Goal: Task Accomplishment & Management: Use online tool/utility

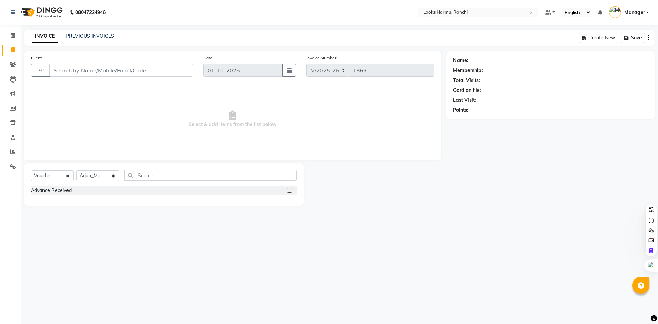
select select "6247"
select select "V"
select select "47538"
click at [7, 62] on link "Clients" at bounding box center [10, 64] width 16 height 11
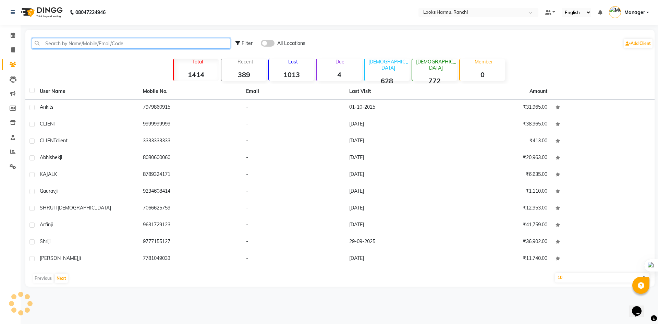
click at [46, 44] on input "text" at bounding box center [131, 43] width 198 height 11
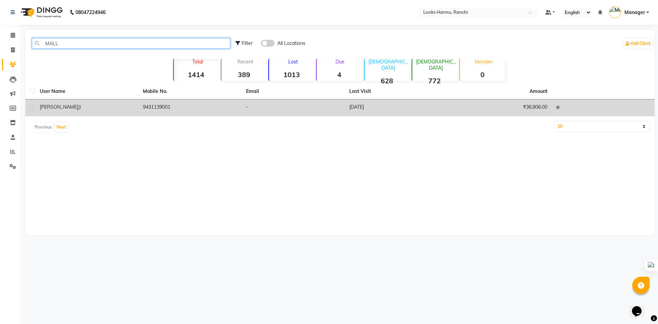
type input "MALL"
click at [124, 104] on div "[PERSON_NAME] ji" at bounding box center [87, 106] width 95 height 7
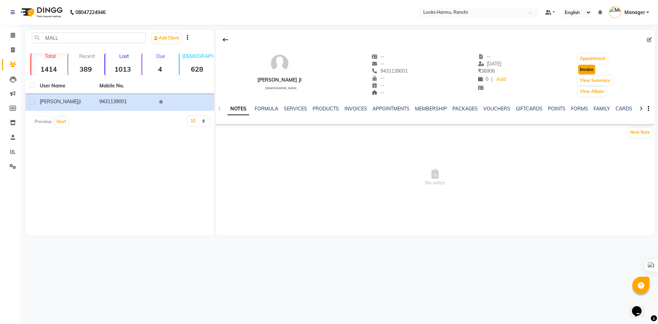
click at [587, 72] on button "Invoice" at bounding box center [586, 70] width 17 height 10
select select "service"
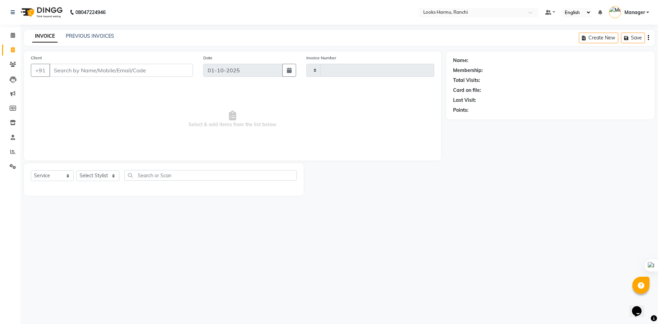
type input "1369"
select select "6247"
drag, startPoint x: 61, startPoint y: 173, endPoint x: 59, endPoint y: 180, distance: 7.2
click at [61, 173] on select "Select Service Product Membership Package Voucher Prepaid Gift Card" at bounding box center [52, 175] width 43 height 11
type input "9431139001"
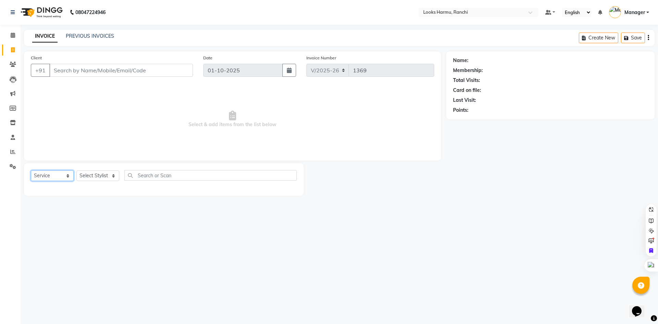
select select "V"
select select "47538"
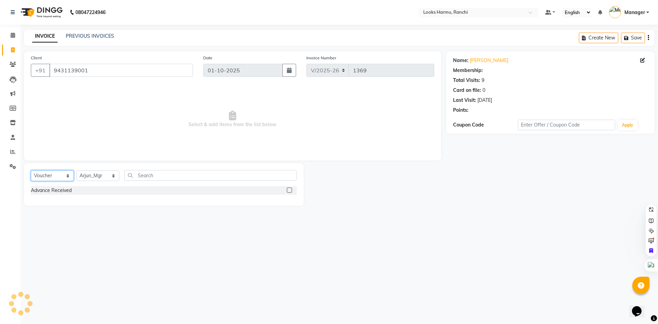
select select "1: Object"
select select "service"
click at [31, 170] on select "Select Service Product Membership Package Voucher Prepaid Gift Card" at bounding box center [52, 175] width 43 height 11
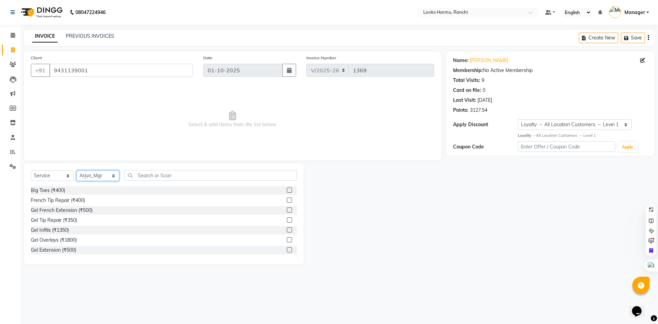
click at [86, 175] on select "Select Stylist [PERSON_NAME] Arman_Noor Counter_Sales [PERSON_NAME] [PERSON_NAM…" at bounding box center [97, 175] width 43 height 11
select select "47147"
click at [76, 170] on select "Select Stylist [PERSON_NAME] Arman_Noor Counter_Sales [PERSON_NAME] [PERSON_NAM…" at bounding box center [97, 175] width 43 height 11
click at [137, 180] on input "text" at bounding box center [210, 175] width 172 height 11
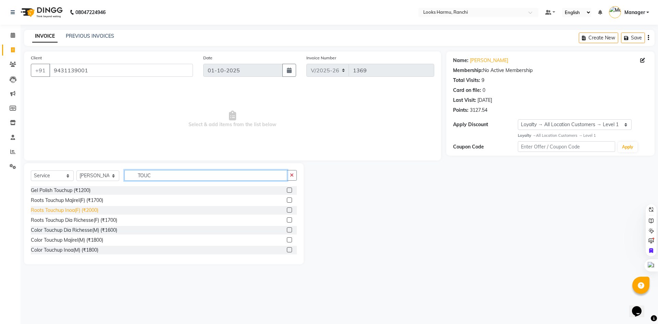
type input "TOUC"
click at [94, 210] on div "Roots Touchup Inoa(F) (₹2000)" at bounding box center [65, 210] width 68 height 7
checkbox input "false"
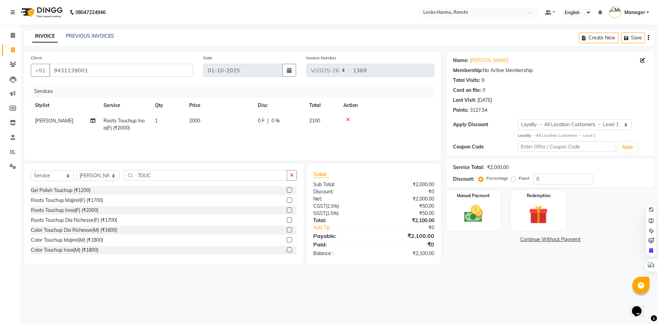
drag, startPoint x: 181, startPoint y: 116, endPoint x: 217, endPoint y: 120, distance: 35.9
click at [181, 116] on td "1" at bounding box center [168, 124] width 34 height 23
select select "47147"
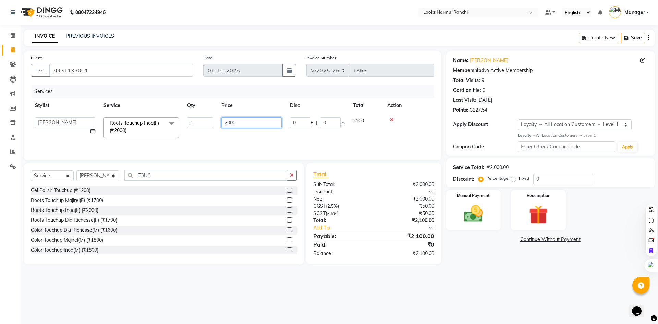
drag, startPoint x: 242, startPoint y: 124, endPoint x: 218, endPoint y: 124, distance: 24.7
click at [218, 124] on td "2000" at bounding box center [251, 127] width 69 height 29
type input "1600"
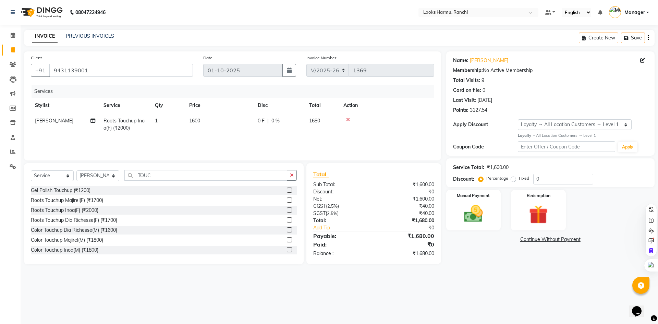
click at [192, 48] on main "INVOICE PREVIOUS INVOICES Create New Save Client [PHONE_NUMBER] Date [DATE] Inv…" at bounding box center [339, 152] width 637 height 245
drag, startPoint x: 168, startPoint y: 172, endPoint x: 133, endPoint y: 173, distance: 35.3
click at [133, 173] on input "TOUC" at bounding box center [205, 175] width 163 height 11
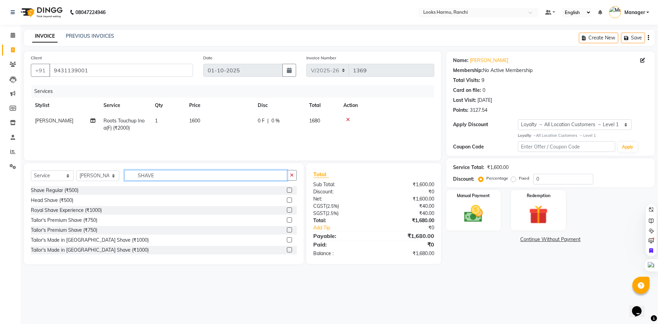
type input "SHAVE"
click at [57, 190] on div "Shave Regular (₹500)" at bounding box center [55, 190] width 48 height 7
checkbox input "false"
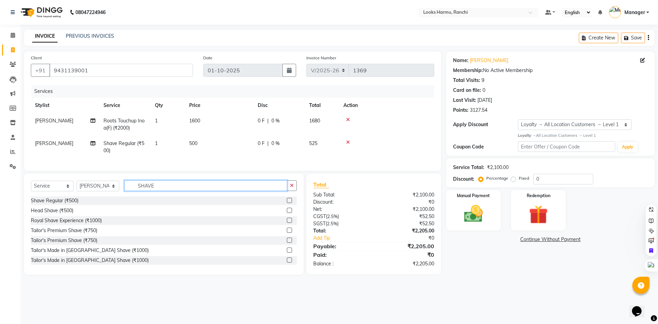
drag, startPoint x: 162, startPoint y: 190, endPoint x: 134, endPoint y: 190, distance: 28.8
click at [134, 190] on input "SHAVE" at bounding box center [205, 185] width 163 height 11
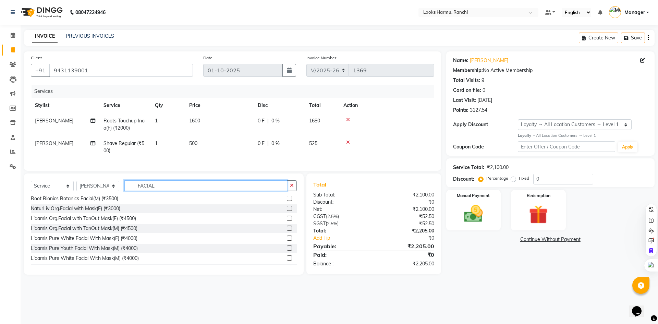
scroll to position [160, 0]
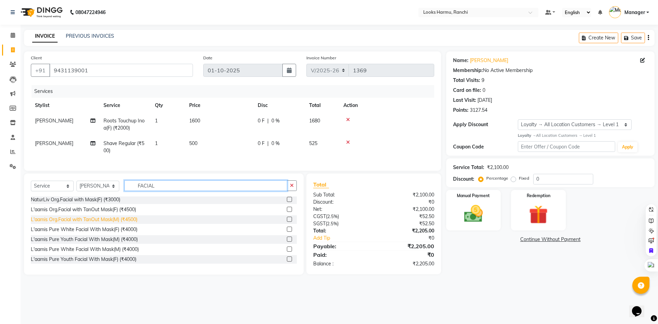
type input "FACIAL"
click at [111, 223] on div "L'aamis Org.Facial with TanOut Mask(M) (₹4500)" at bounding box center [84, 219] width 107 height 7
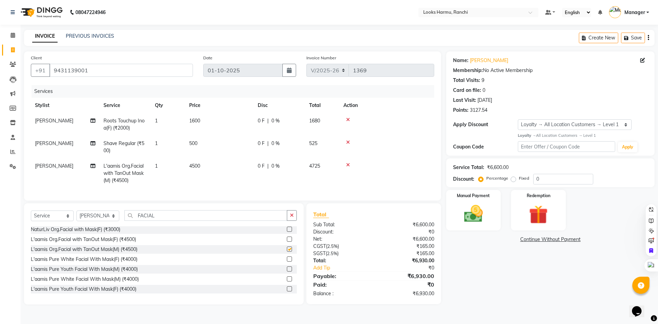
checkbox input "false"
click at [204, 113] on td "1600" at bounding box center [219, 124] width 69 height 23
select select "47147"
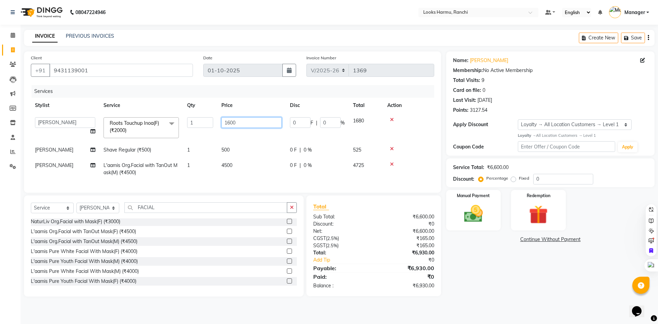
drag, startPoint x: 256, startPoint y: 123, endPoint x: 221, endPoint y: 125, distance: 35.4
click at [221, 125] on td "1600" at bounding box center [251, 127] width 69 height 29
type input "5"
type input "1500"
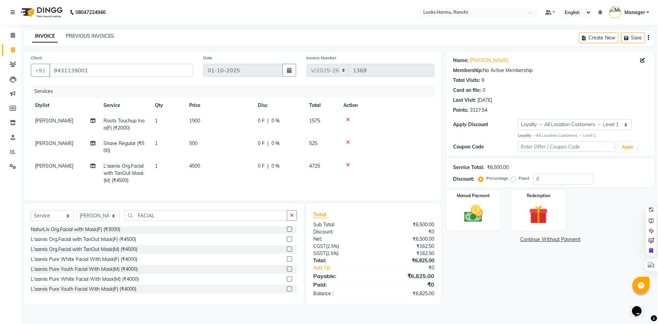
click at [187, 40] on div "INVOICE PREVIOUS INVOICES Create New Save" at bounding box center [339, 38] width 631 height 16
drag, startPoint x: 189, startPoint y: 143, endPoint x: 229, endPoint y: 144, distance: 39.4
click at [190, 143] on span "500" at bounding box center [193, 143] width 8 height 6
select select "47147"
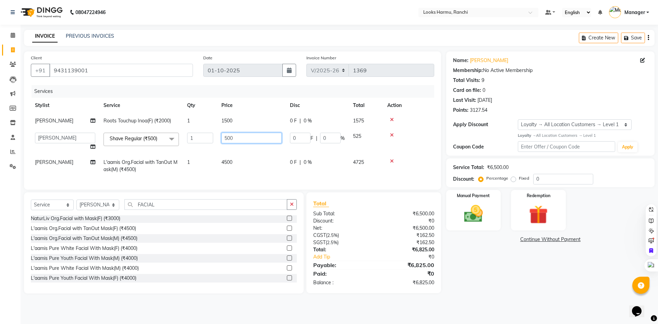
drag, startPoint x: 248, startPoint y: 137, endPoint x: 210, endPoint y: 137, distance: 37.7
click at [213, 137] on tr "[PERSON_NAME] Arman_Noor Counter_Sales [PERSON_NAME] [PERSON_NAME] LALIT LAXMI_…" at bounding box center [232, 142] width 403 height 26
type input "300"
drag, startPoint x: 246, startPoint y: 50, endPoint x: 256, endPoint y: 63, distance: 15.8
click at [246, 51] on main "INVOICE PREVIOUS INVOICES Create New Save Client [PHONE_NUMBER] Date [DATE] Inv…" at bounding box center [339, 167] width 637 height 274
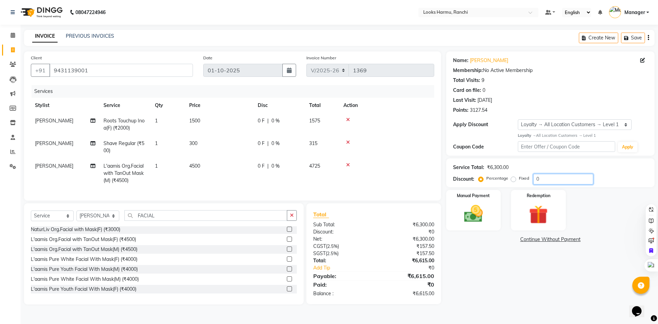
click at [530, 180] on div "Percentage Fixed 0" at bounding box center [536, 179] width 113 height 11
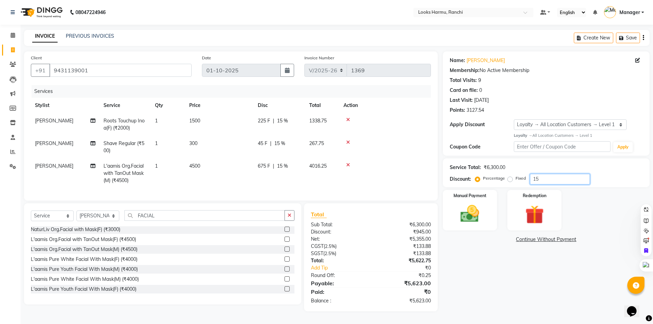
type input "15"
click at [379, 42] on div "INVOICE PREVIOUS INVOICES Create New Save" at bounding box center [336, 38] width 625 height 16
drag, startPoint x: 210, startPoint y: 125, endPoint x: 214, endPoint y: 125, distance: 4.1
click at [210, 125] on td "1500" at bounding box center [219, 124] width 69 height 23
select select "47147"
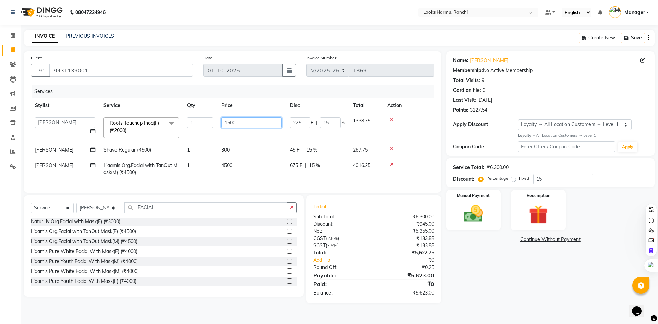
drag, startPoint x: 240, startPoint y: 123, endPoint x: 206, endPoint y: 124, distance: 34.3
click at [207, 124] on tr "[PERSON_NAME] Arman_Noor Counter_Sales [PERSON_NAME] [PERSON_NAME] LALIT LAXMI_…" at bounding box center [232, 127] width 403 height 29
type input "1600"
click at [227, 40] on div "INVOICE PREVIOUS INVOICES Create New Save" at bounding box center [339, 38] width 631 height 16
